Goal: Transaction & Acquisition: Purchase product/service

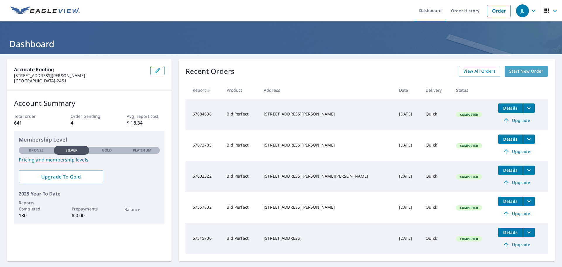
click at [510, 70] on span "Start New Order" at bounding box center [527, 71] width 34 height 7
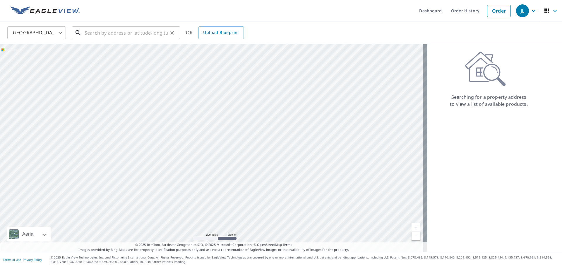
click at [95, 33] on input "text" at bounding box center [126, 33] width 83 height 16
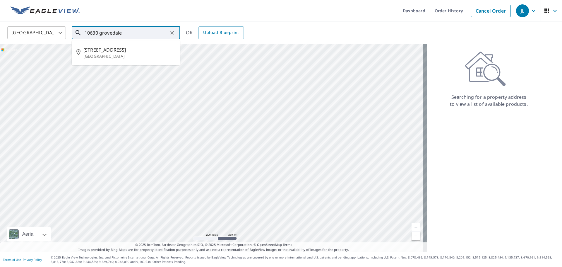
click at [111, 58] on p "[GEOGRAPHIC_DATA]" at bounding box center [129, 56] width 92 height 6
type input "[STREET_ADDRESS][PERSON_NAME]"
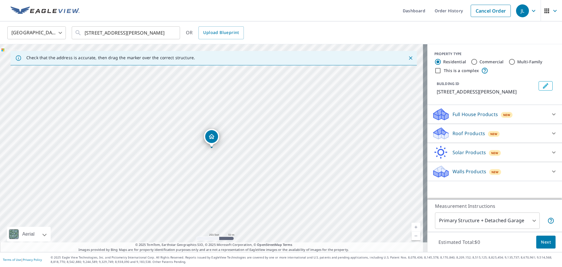
click at [551, 134] on icon at bounding box center [554, 133] width 7 height 7
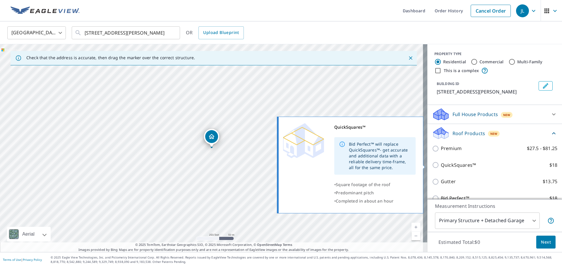
click at [432, 164] on input "QuickSquares™ $18" at bounding box center [436, 164] width 9 height 7
checkbox input "true"
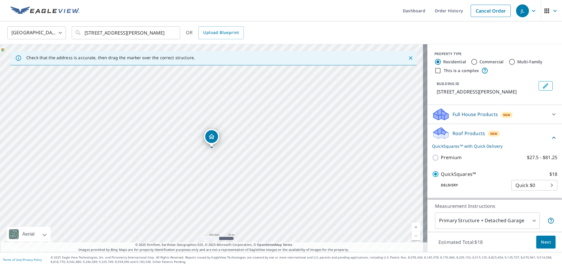
click at [536, 239] on button "Next" at bounding box center [545, 241] width 19 height 13
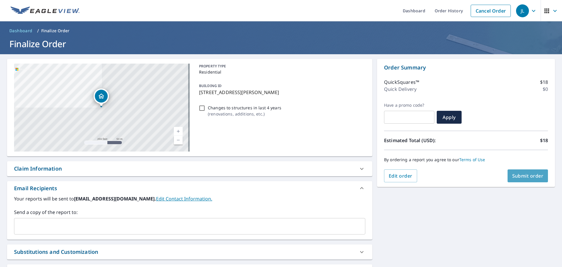
click at [526, 177] on span "Submit order" at bounding box center [527, 175] width 31 height 6
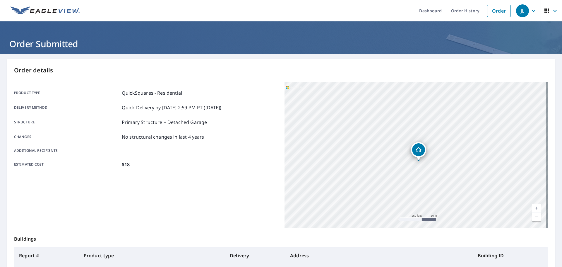
scroll to position [78, 0]
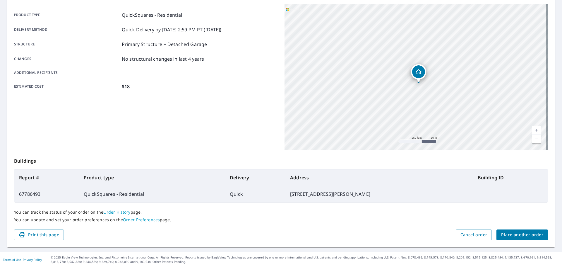
click at [532, 239] on button "Place another order" at bounding box center [523, 234] width 52 height 11
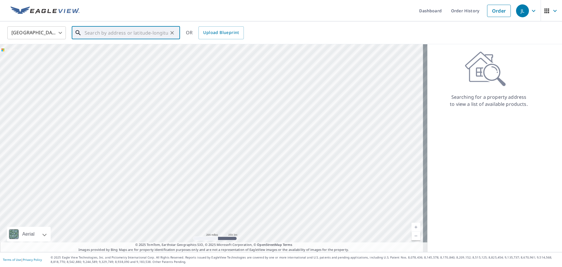
click at [97, 32] on input "text" at bounding box center [126, 33] width 83 height 16
click at [115, 55] on p "[GEOGRAPHIC_DATA]" at bounding box center [129, 56] width 92 height 6
type input "[STREET_ADDRESS]"
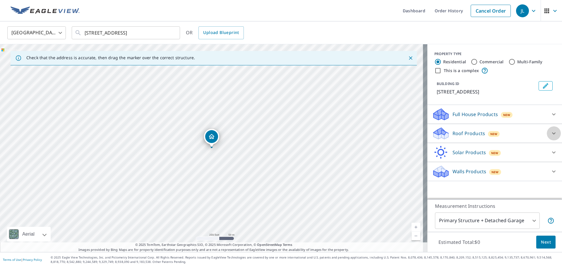
click at [552, 137] on icon at bounding box center [554, 133] width 7 height 7
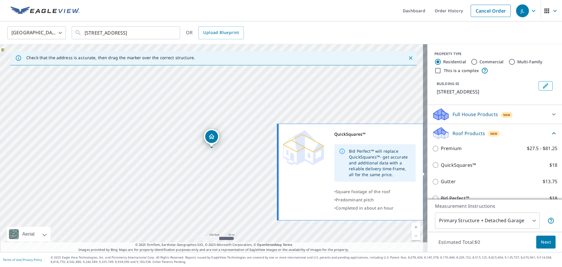
click at [433, 168] on input "QuickSquares™ $18" at bounding box center [436, 164] width 9 height 7
checkbox input "true"
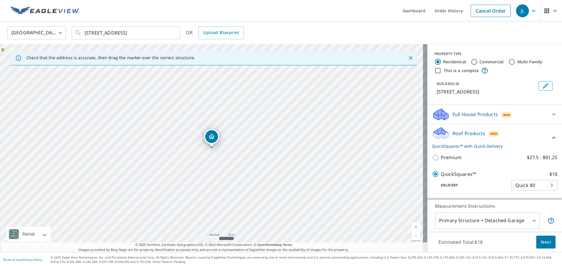
scroll to position [77, 0]
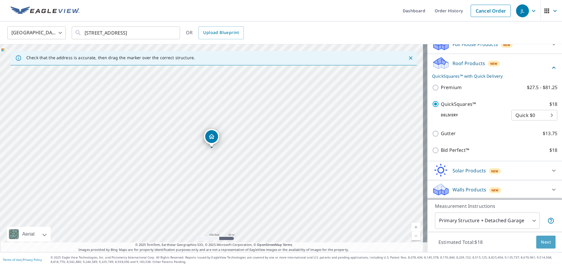
click at [543, 244] on span "Next" at bounding box center [546, 241] width 10 height 7
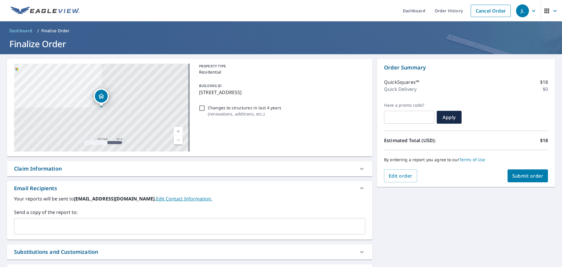
click at [519, 175] on span "Submit order" at bounding box center [527, 175] width 31 height 6
